Goal: Find specific page/section: Find specific page/section

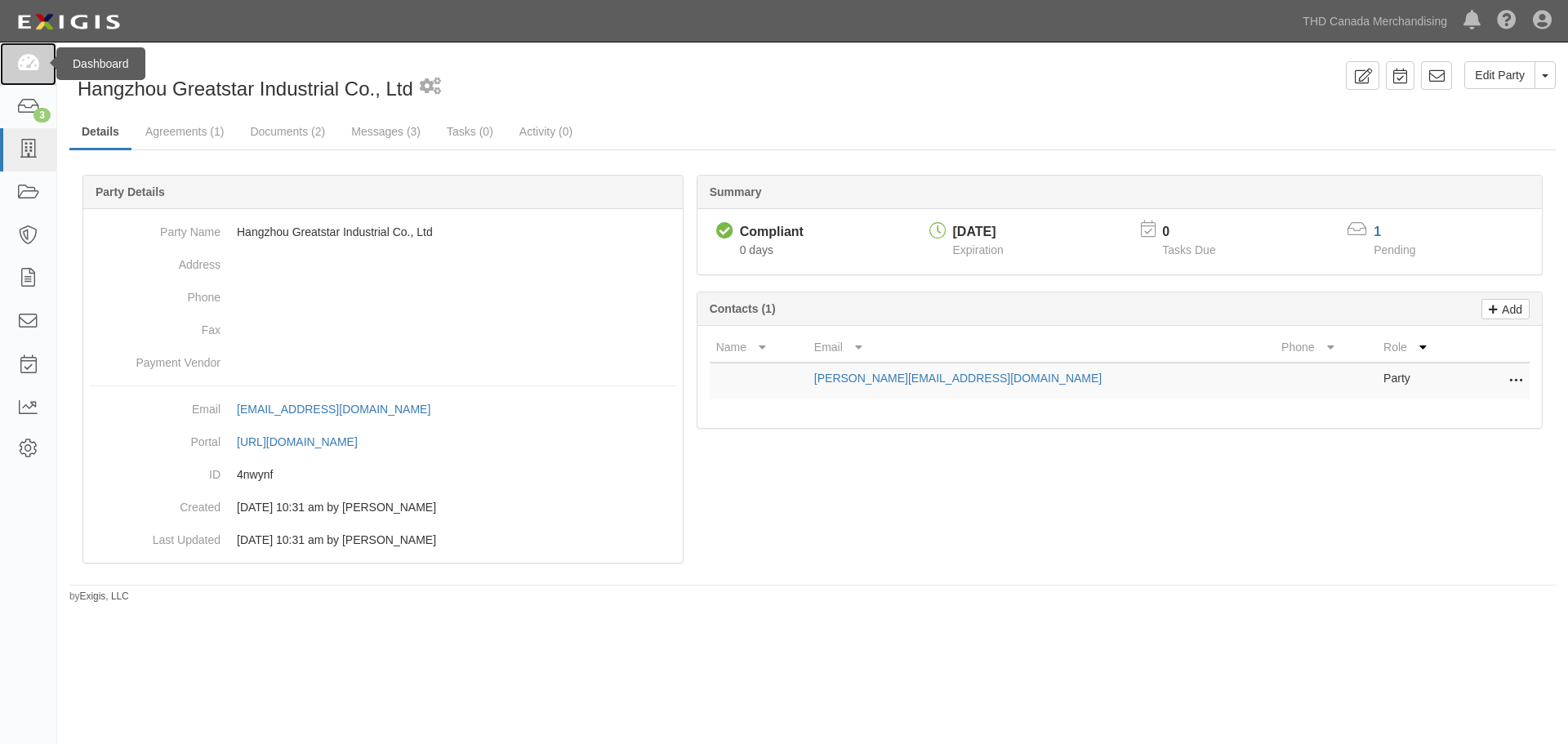
click at [26, 79] on link at bounding box center [28, 64] width 56 height 44
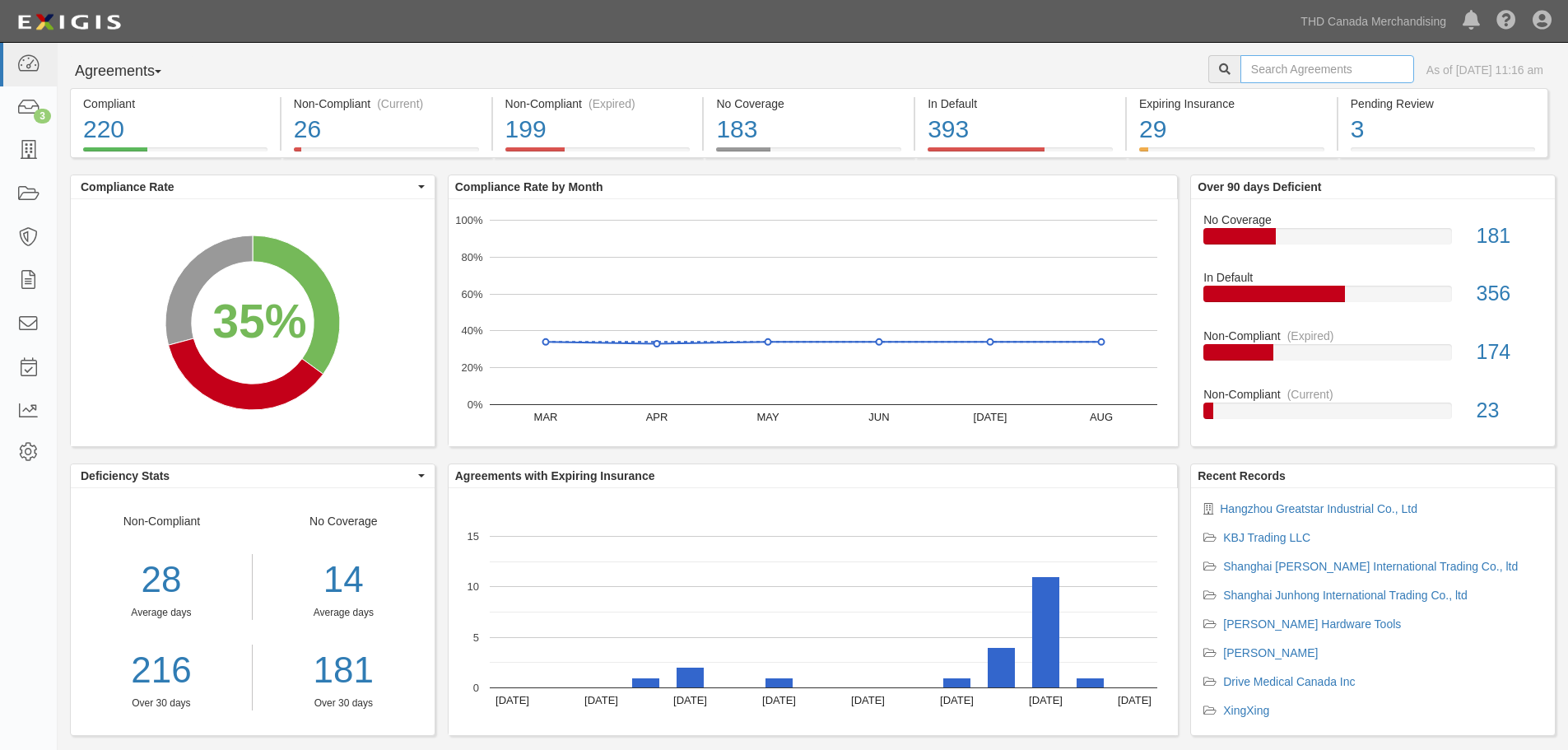
click at [1240, 67] on input "text" at bounding box center [1326, 69] width 174 height 28
type input "dexor"
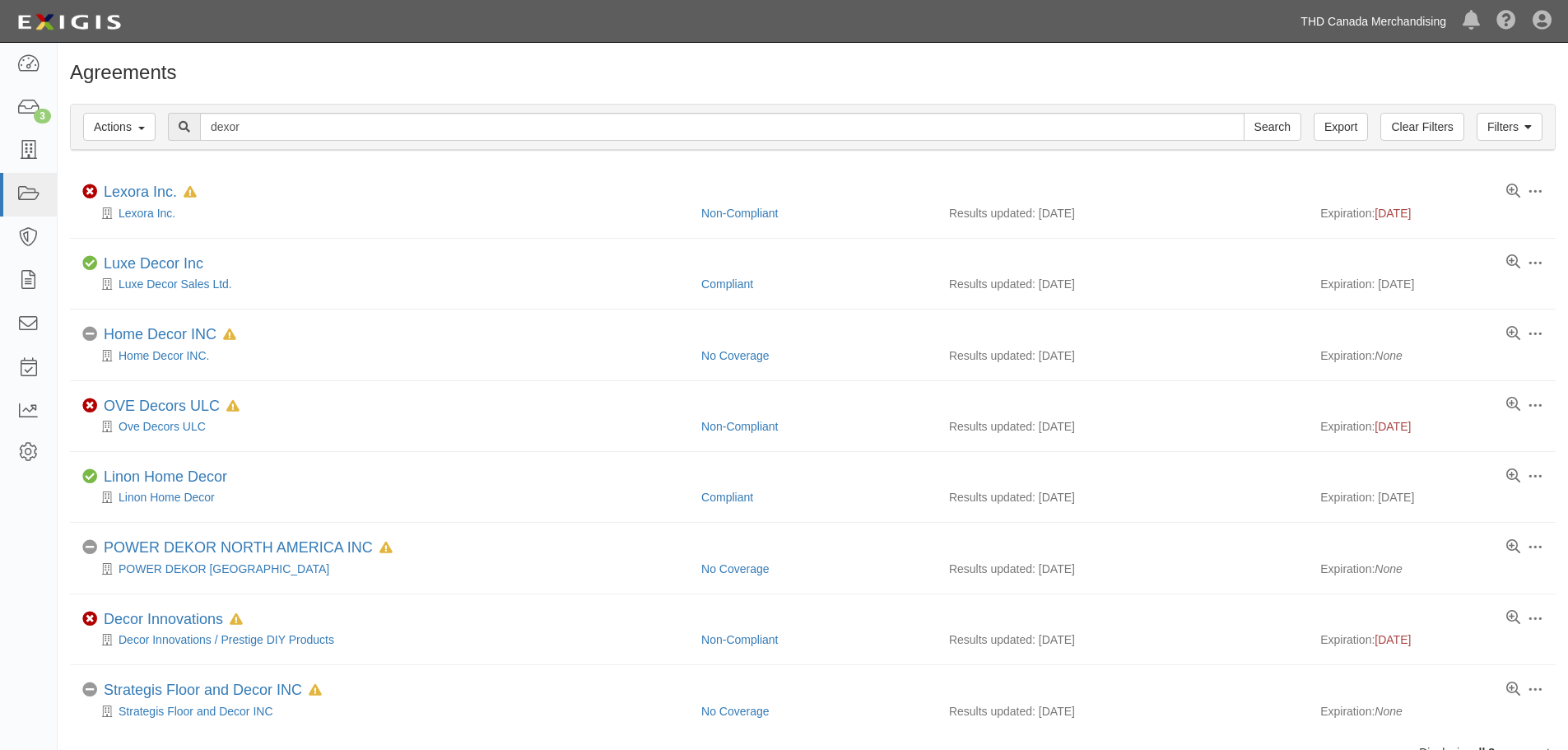
click at [1343, 19] on link "THD Canada Merchandising" at bounding box center [1372, 21] width 162 height 33
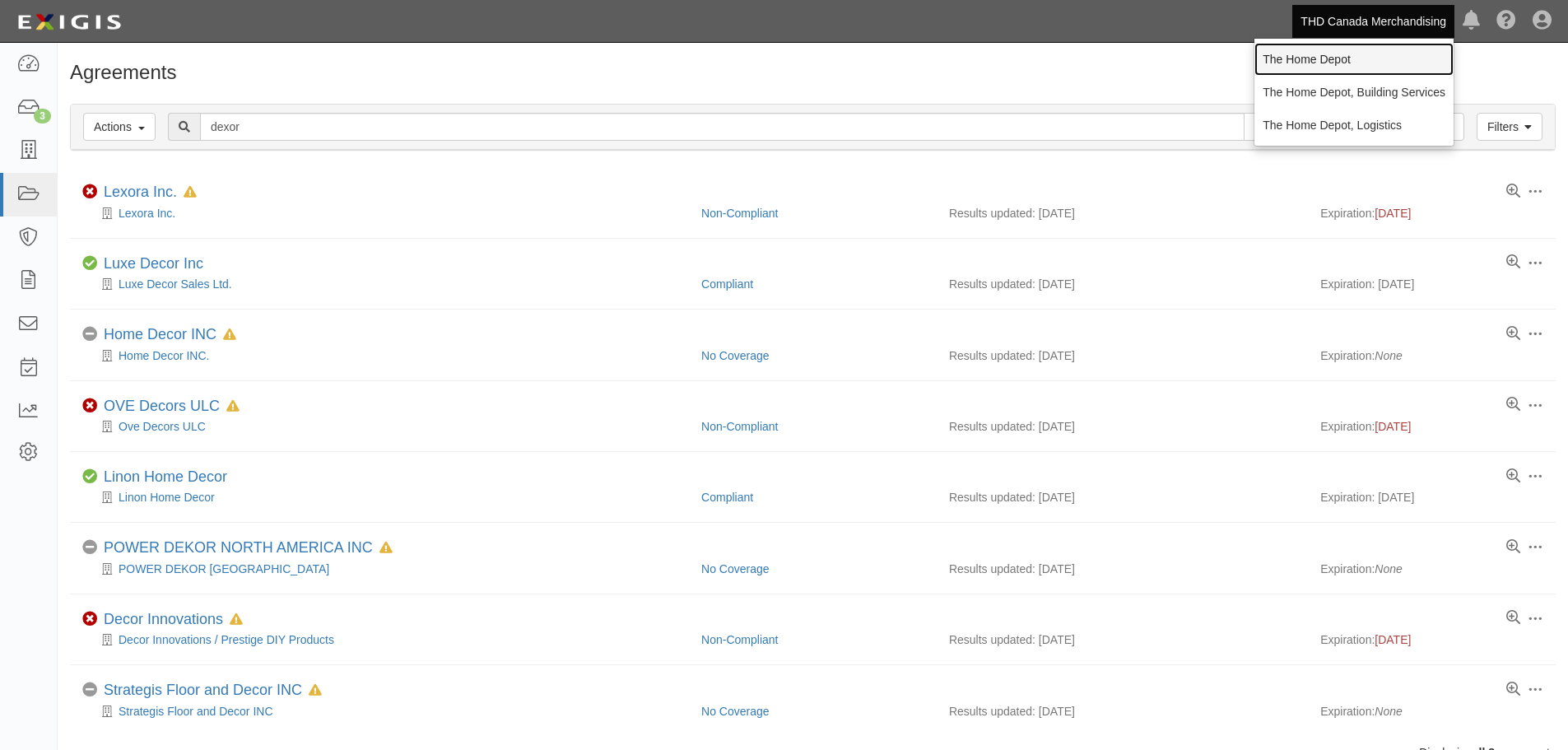
click at [1347, 64] on link "The Home Depot" at bounding box center [1353, 59] width 199 height 33
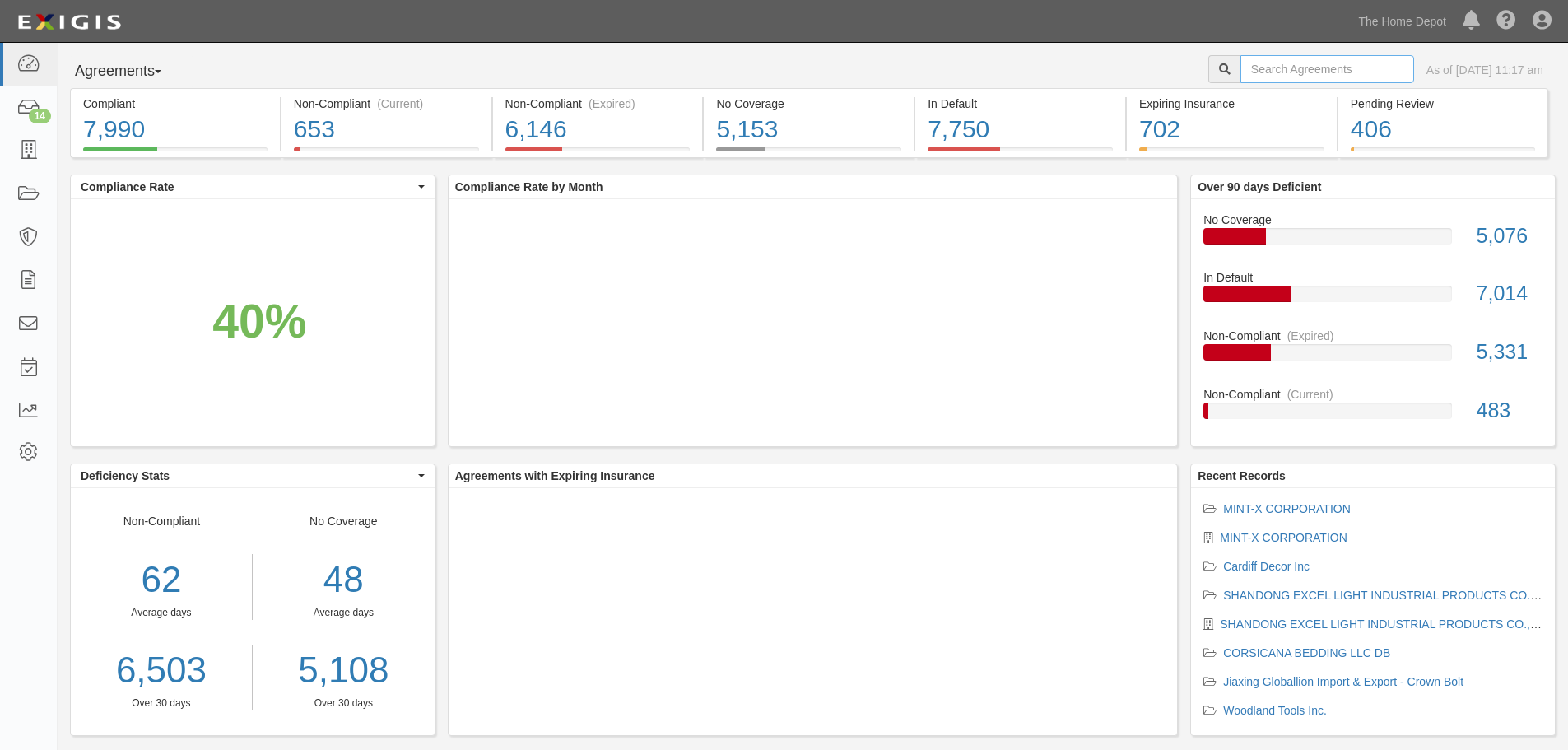
click at [1347, 64] on input "text" at bounding box center [1326, 69] width 174 height 28
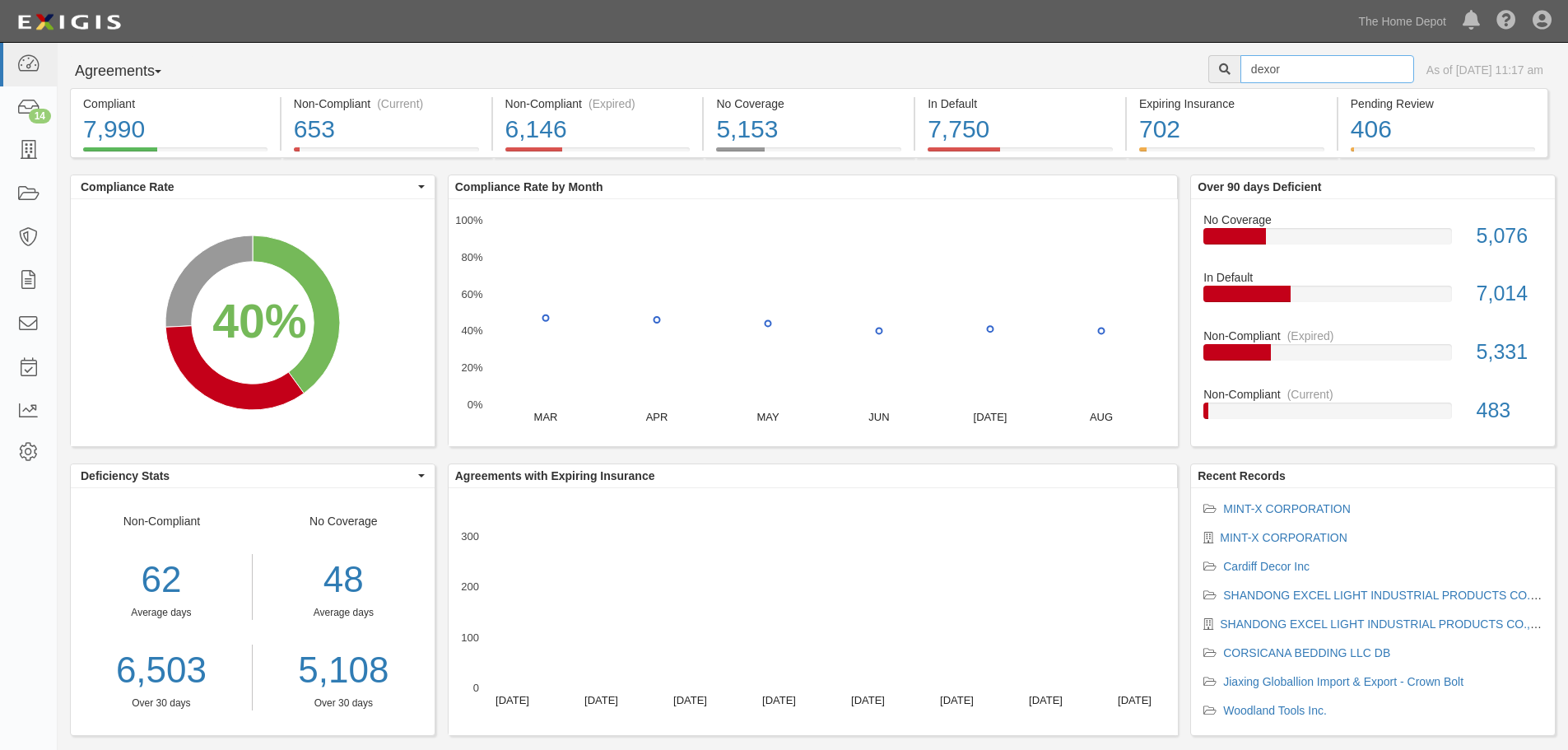
type input "dexor"
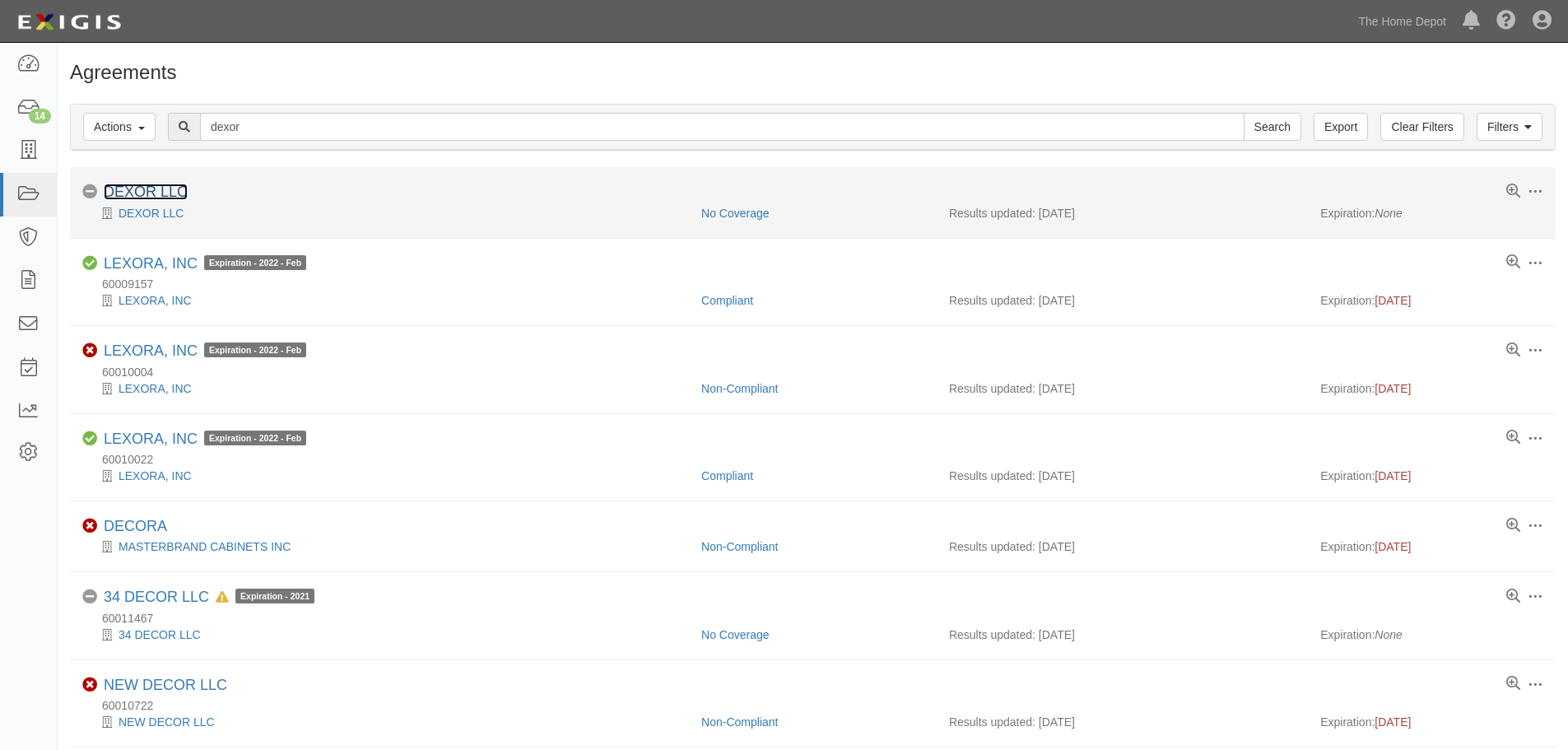
click at [165, 197] on link "DEXOR LLC" at bounding box center [146, 192] width 84 height 16
